Goal: Information Seeking & Learning: Learn about a topic

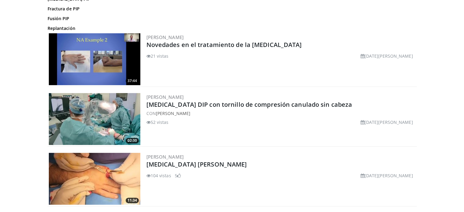
scroll to position [141, 0]
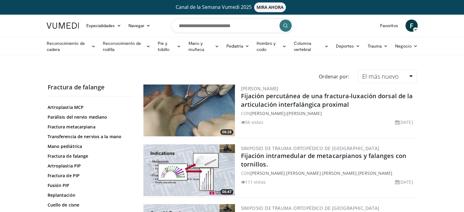
scroll to position [299, 0]
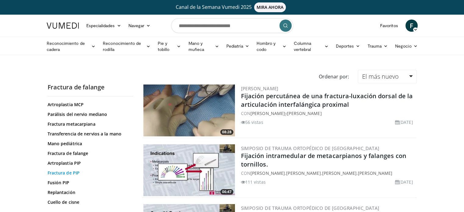
click at [57, 173] on font "Fractura de PIP" at bounding box center [64, 173] width 32 height 6
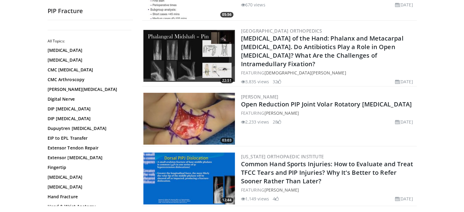
scroll to position [299, 0]
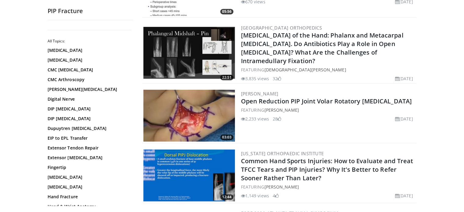
click at [160, 118] on img at bounding box center [189, 116] width 92 height 52
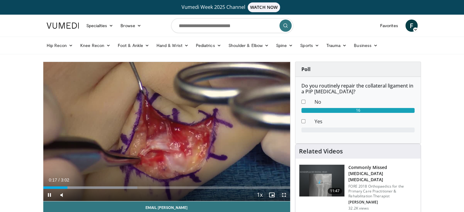
click at [283, 193] on span "Video Player" at bounding box center [284, 195] width 12 height 12
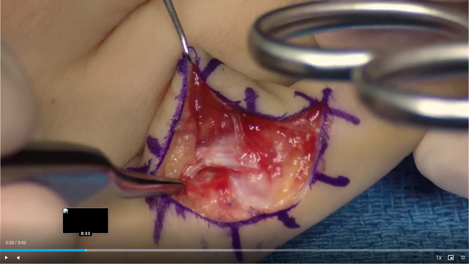
click at [85, 212] on div "Loaded : 49.50% 0:33 0:33" at bounding box center [234, 248] width 469 height 6
click at [82, 212] on div "Loaded : 54.46% 0:36 0:31" at bounding box center [234, 248] width 469 height 6
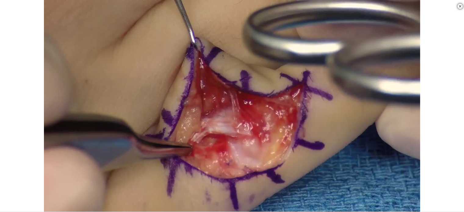
scroll to position [174, 0]
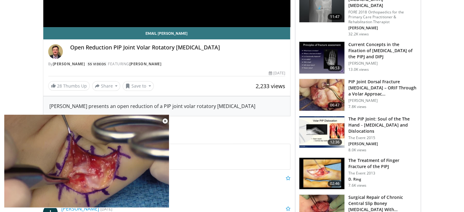
click at [308, 127] on img at bounding box center [321, 132] width 45 height 32
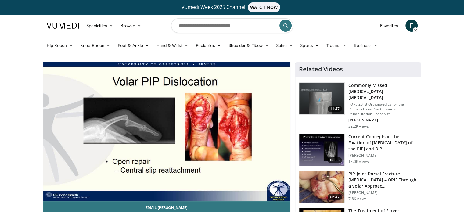
click at [51, 187] on div "10 seconds Tap to unmute" at bounding box center [166, 131] width 247 height 139
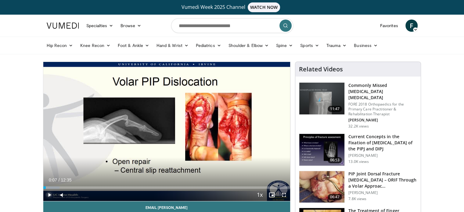
click at [50, 193] on span "Video Player" at bounding box center [49, 195] width 12 height 12
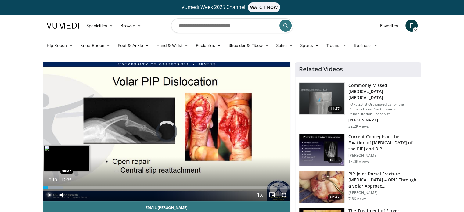
click at [52, 187] on div "Progress Bar" at bounding box center [53, 187] width 20 height 2
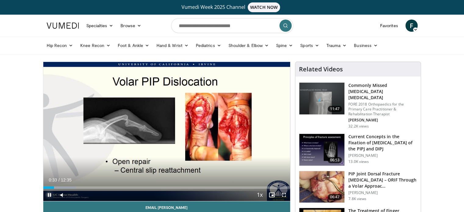
click at [49, 194] on span "Video Player" at bounding box center [49, 195] width 12 height 12
click at [282, 193] on span "Video Player" at bounding box center [284, 195] width 12 height 12
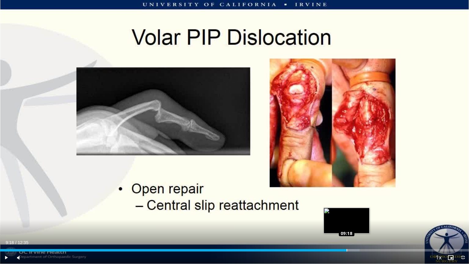
click at [346, 212] on div "Loaded : 76.68% 09:18 09:18" at bounding box center [234, 248] width 469 height 6
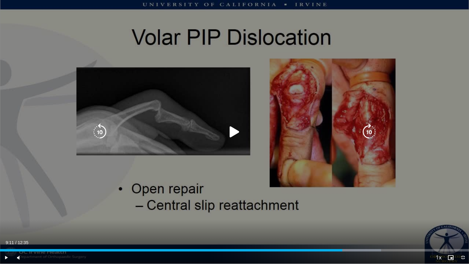
click at [342, 212] on div "Loaded : 81.28% 09:11 09:13" at bounding box center [234, 248] width 469 height 6
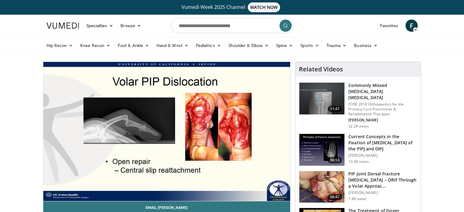
click at [327, 172] on img at bounding box center [321, 187] width 45 height 32
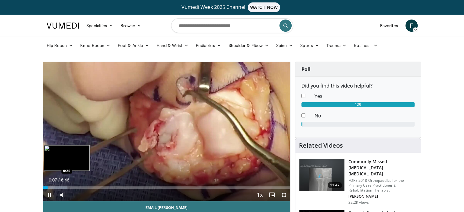
click at [59, 186] on video-js "**********" at bounding box center [166, 131] width 247 height 139
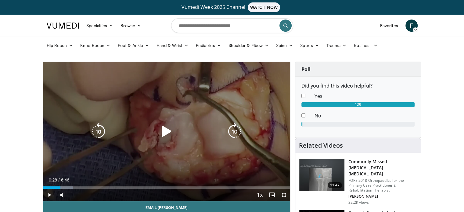
click at [60, 188] on div "Progress Bar" at bounding box center [58, 187] width 30 height 2
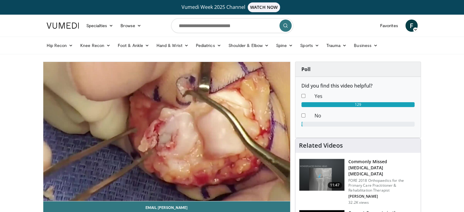
click at [68, 188] on div "10 seconds Tap to unmute" at bounding box center [166, 131] width 247 height 139
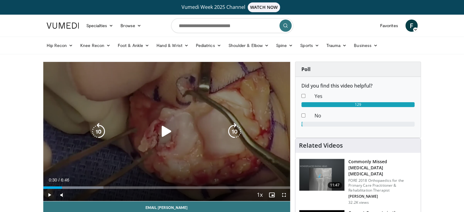
click at [165, 131] on icon "Video Player" at bounding box center [166, 131] width 17 height 17
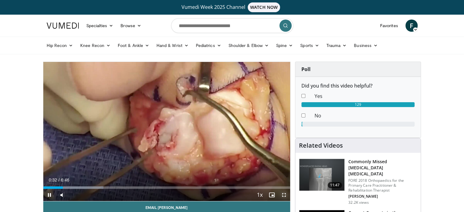
click at [282, 195] on span "Video Player" at bounding box center [284, 195] width 12 height 12
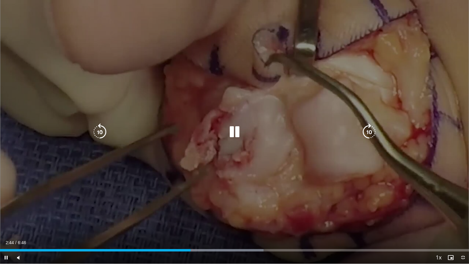
click at [101, 132] on icon "Video Player" at bounding box center [99, 131] width 17 height 17
click at [118, 147] on div "40 seconds Tap to unmute" at bounding box center [234, 131] width 469 height 263
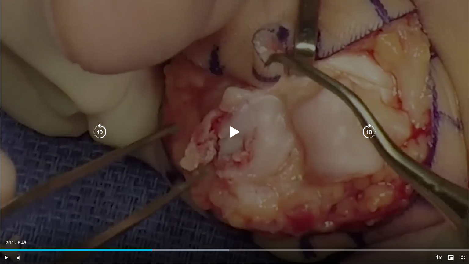
click at [101, 133] on icon "Video Player" at bounding box center [99, 131] width 17 height 17
click at [230, 134] on icon "Video Player" at bounding box center [234, 131] width 17 height 17
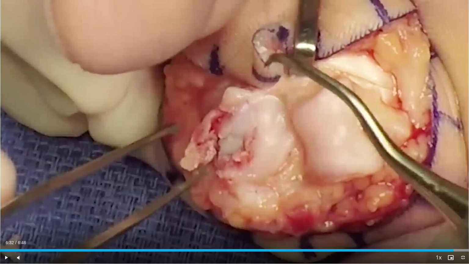
click at [58, 212] on div "6:32" at bounding box center [226, 250] width 453 height 2
